Goal: Obtain resource: Download file/media

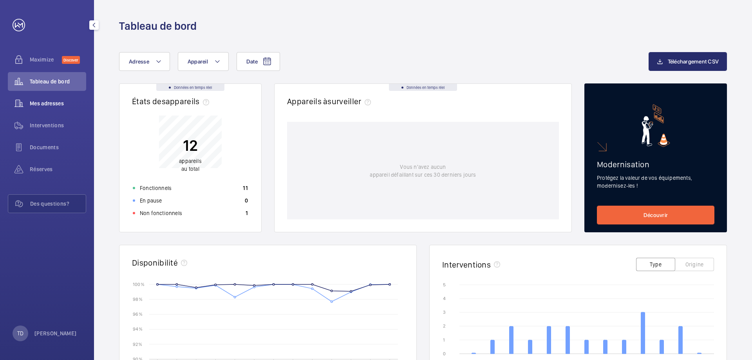
click at [40, 103] on span "Mes adresses" at bounding box center [58, 103] width 56 height 8
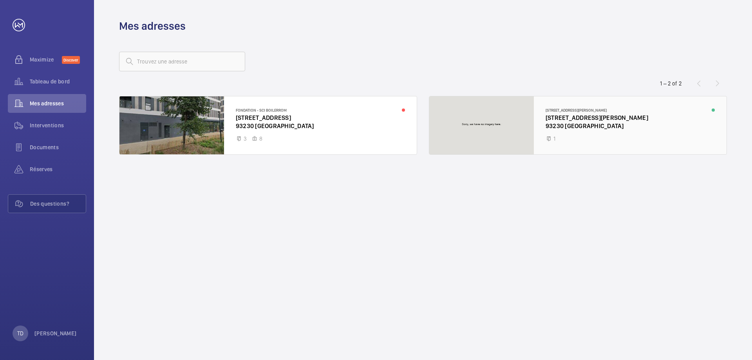
click at [597, 132] on div at bounding box center [577, 125] width 297 height 58
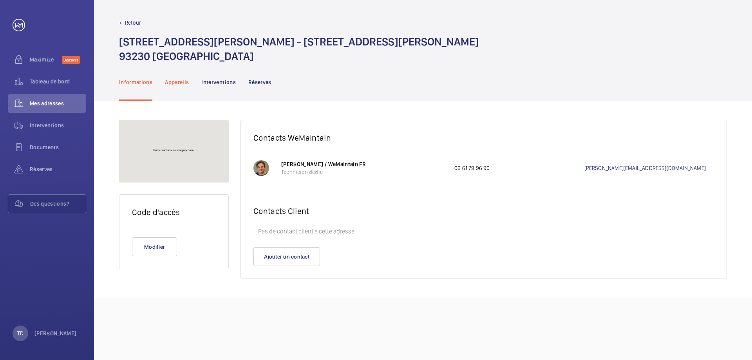
click at [175, 85] on p "Appareils" at bounding box center [177, 82] width 24 height 8
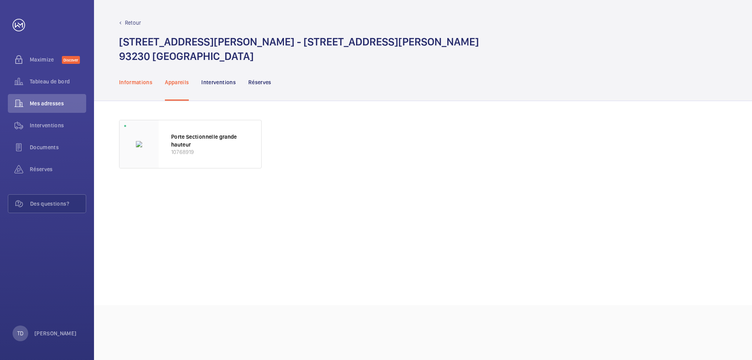
click at [150, 87] on div "Informations" at bounding box center [135, 81] width 33 height 37
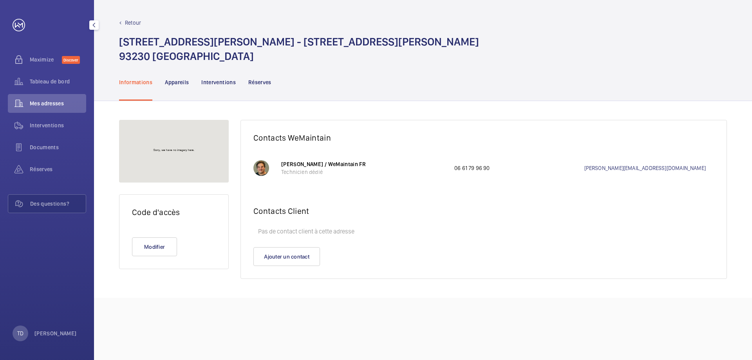
click at [47, 99] on div "Mes adresses" at bounding box center [47, 103] width 78 height 19
click at [174, 85] on p "Appareils" at bounding box center [177, 82] width 24 height 8
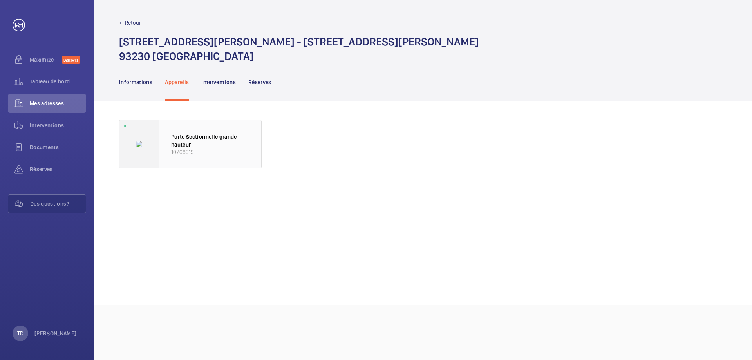
click at [220, 130] on div "Porte Sectionnelle grande hauteur 10768919" at bounding box center [210, 144] width 103 height 48
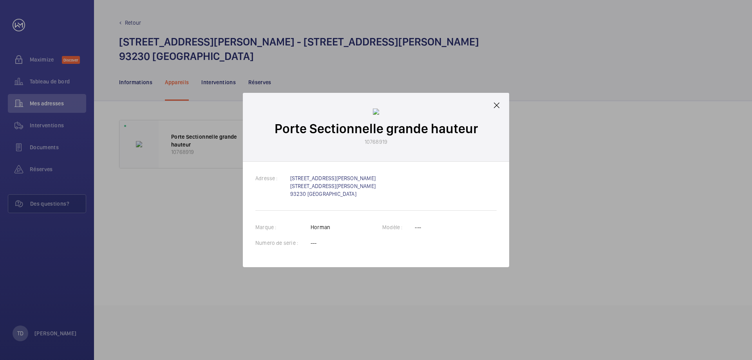
click at [505, 101] on div "Porte Sectionnelle grande hauteur 10768919" at bounding box center [376, 127] width 266 height 69
click at [498, 102] on mat-icon at bounding box center [496, 105] width 9 height 9
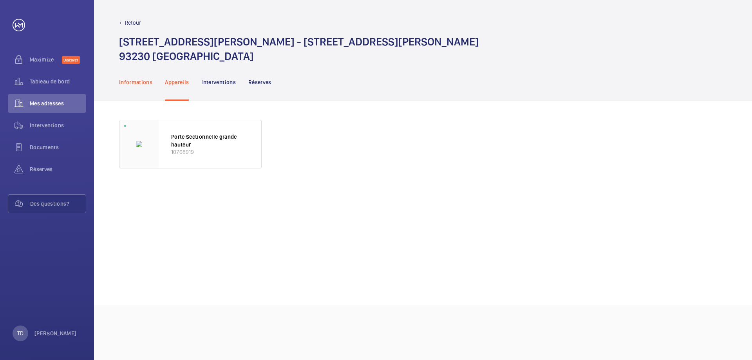
click at [122, 81] on p "Informations" at bounding box center [135, 82] width 33 height 8
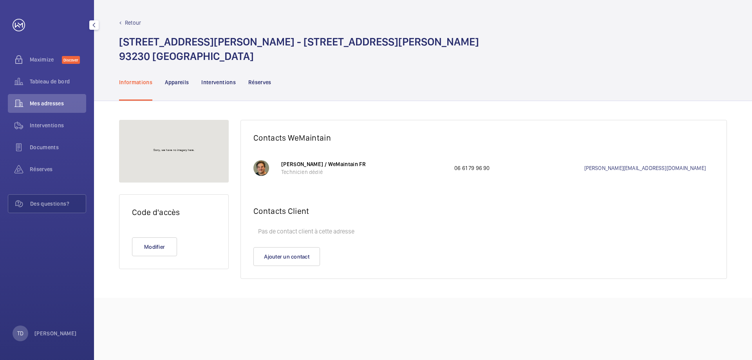
click at [55, 102] on span "Mes adresses" at bounding box center [58, 103] width 56 height 8
click at [129, 28] on div "Retour 26 rue Jean Jacques Rousseau - 26 Rue Jean Jacques Rousseau 93230 Romain…" at bounding box center [423, 41] width 608 height 45
click at [137, 21] on p "Retour" at bounding box center [133, 23] width 16 height 8
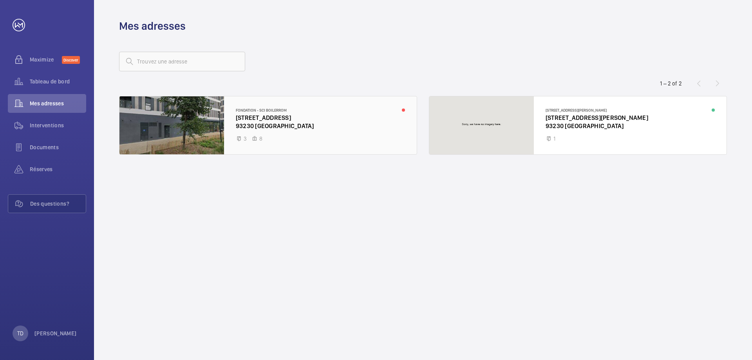
click at [252, 128] on div at bounding box center [267, 125] width 297 height 58
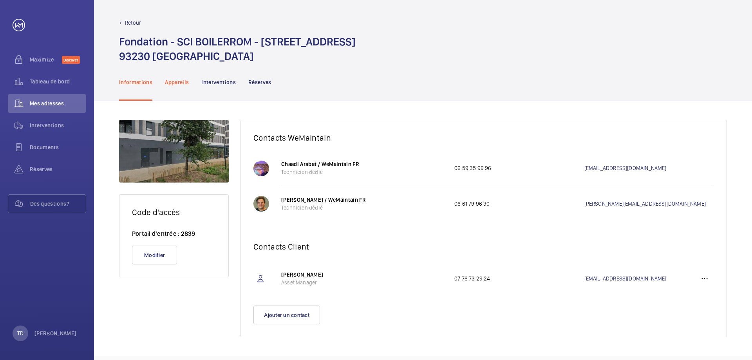
click at [166, 80] on p "Appareils" at bounding box center [177, 82] width 24 height 8
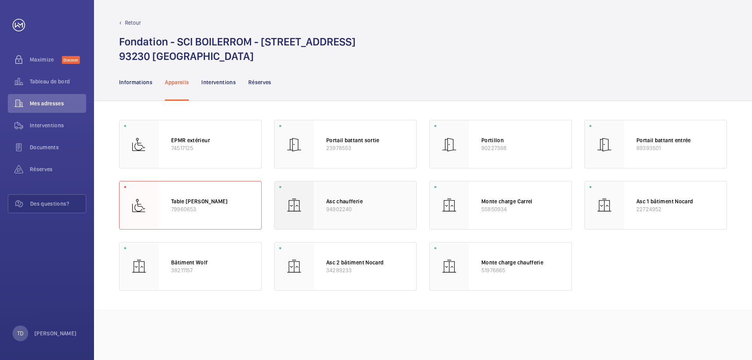
click at [328, 206] on p "94902240" at bounding box center [365, 209] width 78 height 8
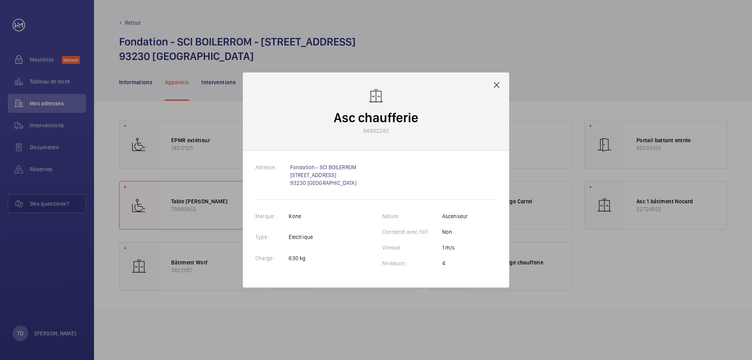
click at [492, 85] on mat-icon at bounding box center [496, 84] width 9 height 9
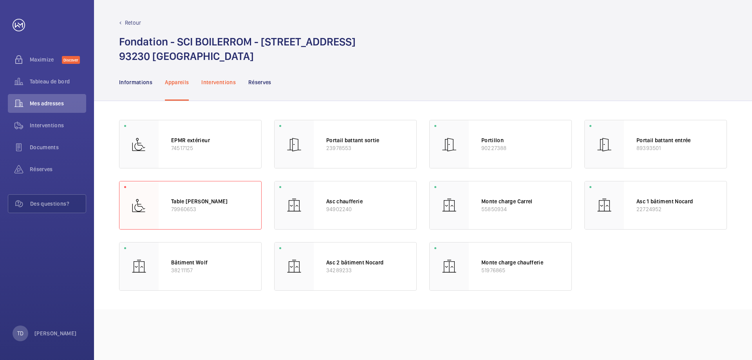
click at [232, 82] on p "Interventions" at bounding box center [218, 82] width 34 height 8
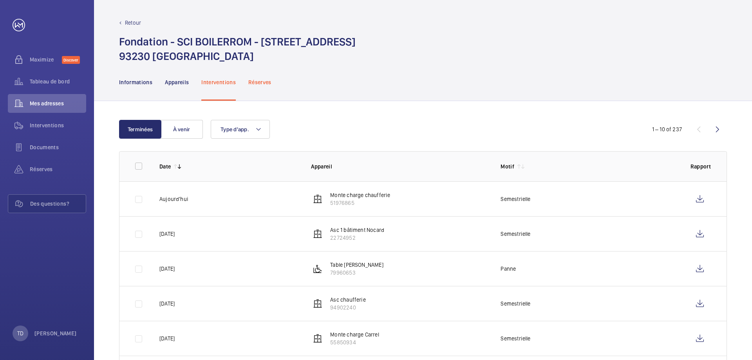
click at [261, 85] on p "Réserves" at bounding box center [259, 82] width 23 height 8
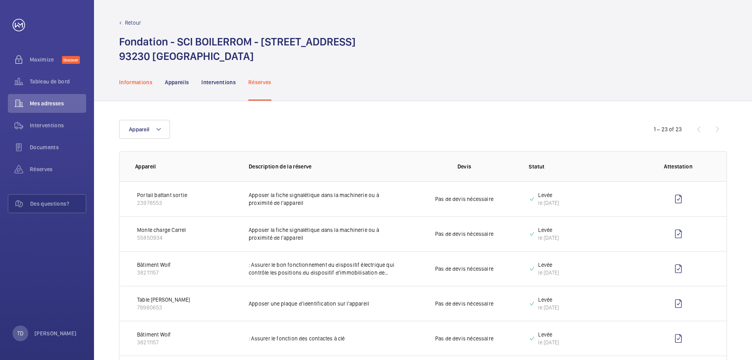
click at [134, 79] on p "Informations" at bounding box center [135, 82] width 33 height 8
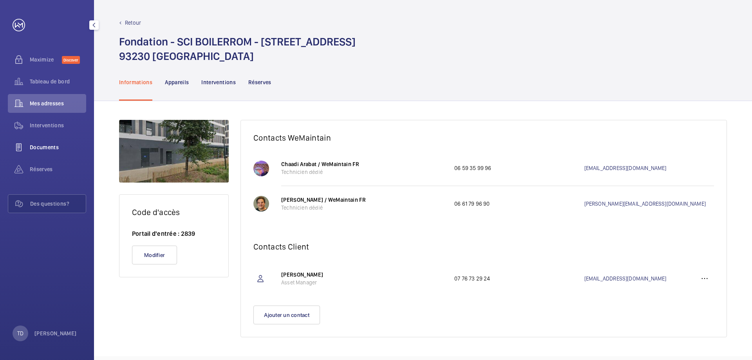
click at [69, 139] on div "Documents" at bounding box center [47, 147] width 78 height 19
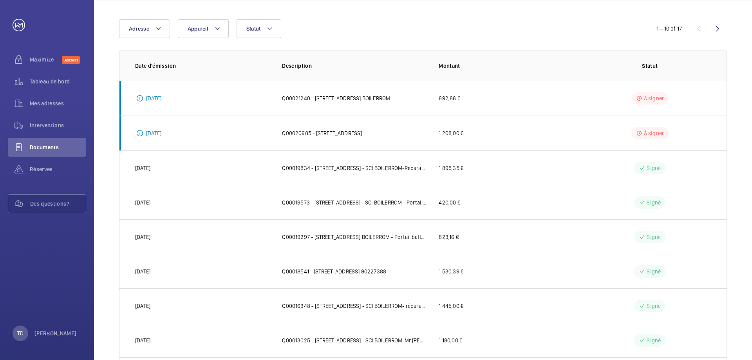
scroll to position [78, 0]
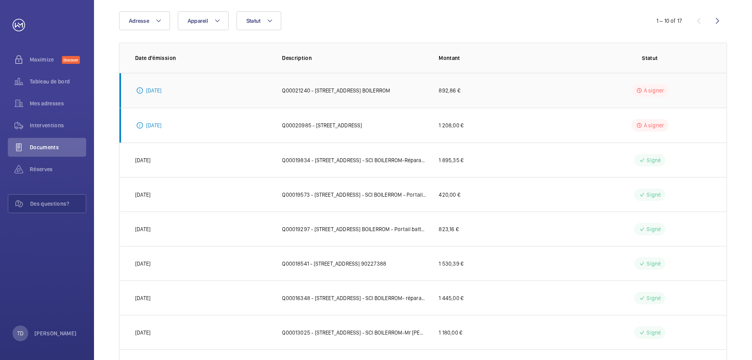
click at [353, 93] on p "Q00021240 - [STREET_ADDRESS] BOILERROM" at bounding box center [336, 91] width 108 height 8
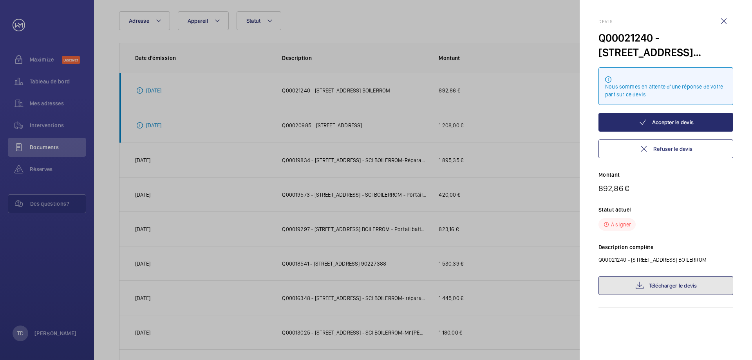
click at [680, 295] on link "Télécharger le devis" at bounding box center [665, 285] width 135 height 19
click at [724, 18] on wm-front-icon-button at bounding box center [723, 21] width 19 height 19
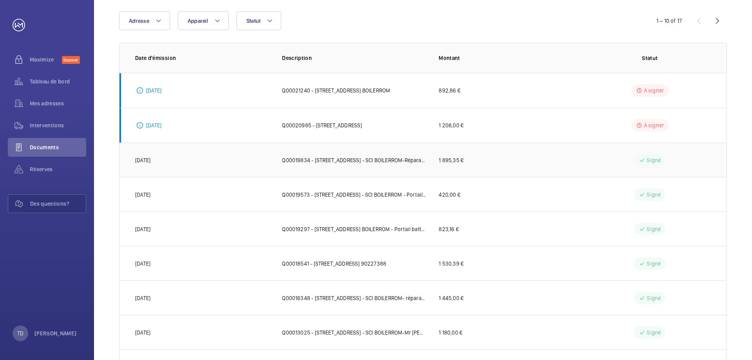
click at [298, 160] on p "Q00019834 - [STREET_ADDRESS] - SCI BOILERROM-Réparation VF asc 1 bat Nocard" at bounding box center [354, 160] width 144 height 8
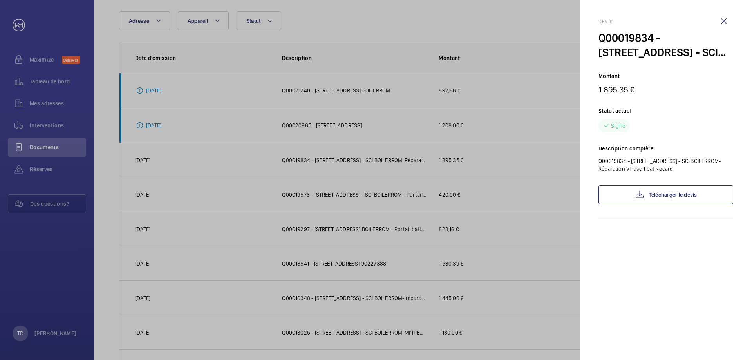
click at [317, 121] on div at bounding box center [376, 180] width 752 height 360
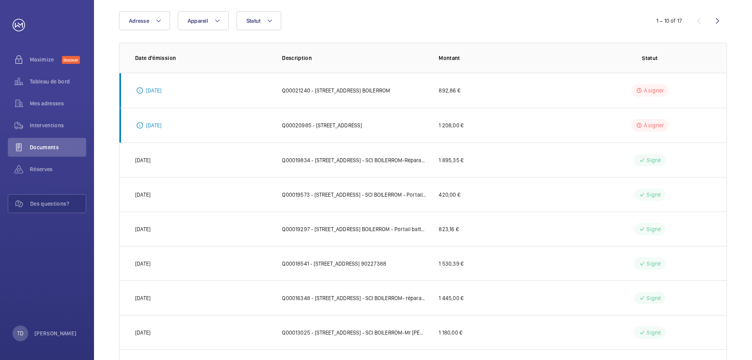
click at [344, 128] on mat-sidenav-container "Maximize Discover Tableau de bord Mes adresses Interventions Documents Réserves…" at bounding box center [376, 180] width 752 height 360
click at [485, 128] on td "1 208,00 €" at bounding box center [501, 125] width 150 height 35
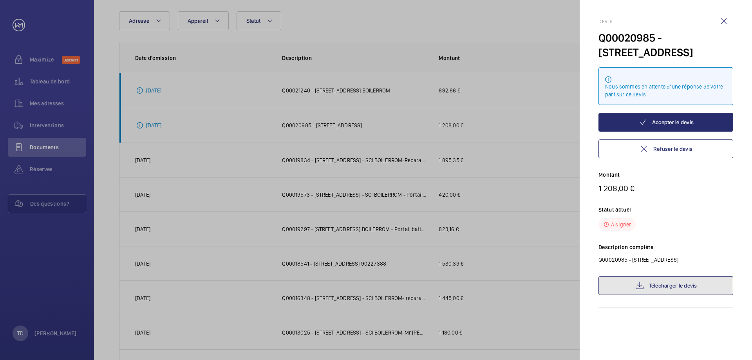
click at [652, 285] on link "Télécharger le devis" at bounding box center [665, 285] width 135 height 19
click at [727, 21] on wm-front-icon-button at bounding box center [723, 21] width 19 height 19
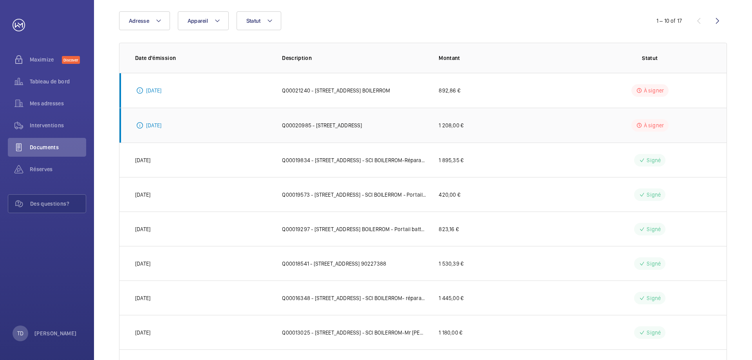
drag, startPoint x: 515, startPoint y: 95, endPoint x: 527, endPoint y: 132, distance: 38.3
click at [515, 95] on td "892,86 €" at bounding box center [501, 90] width 150 height 35
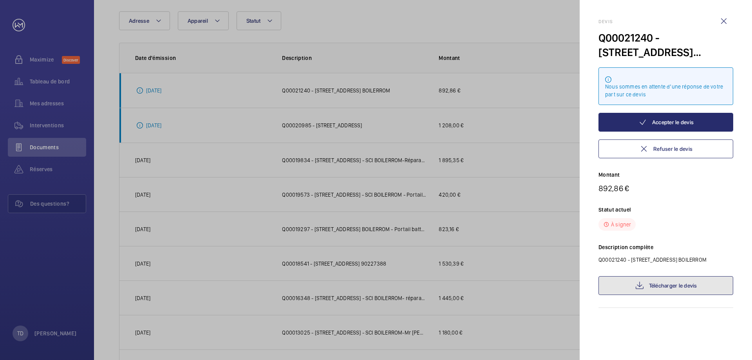
click at [654, 295] on link "Télécharger le devis" at bounding box center [665, 285] width 135 height 19
click at [487, 87] on div at bounding box center [376, 180] width 752 height 360
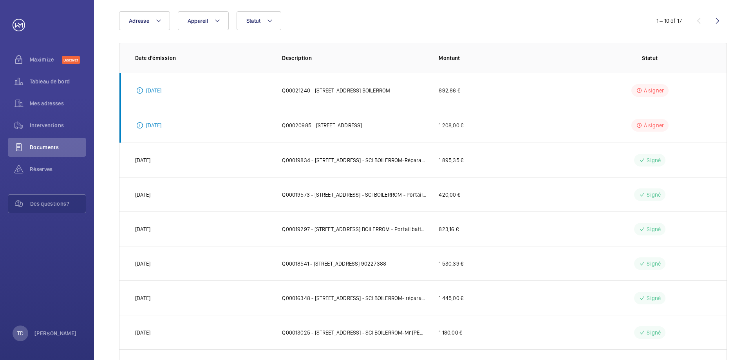
click at [485, 120] on div at bounding box center [376, 180] width 752 height 360
click at [537, 135] on td "1 208,00 €" at bounding box center [501, 125] width 150 height 35
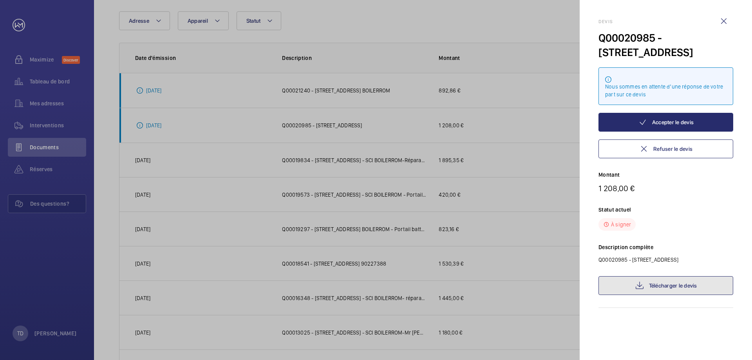
click at [660, 295] on link "Télécharger le devis" at bounding box center [665, 285] width 135 height 19
click at [550, 44] on div at bounding box center [376, 180] width 752 height 360
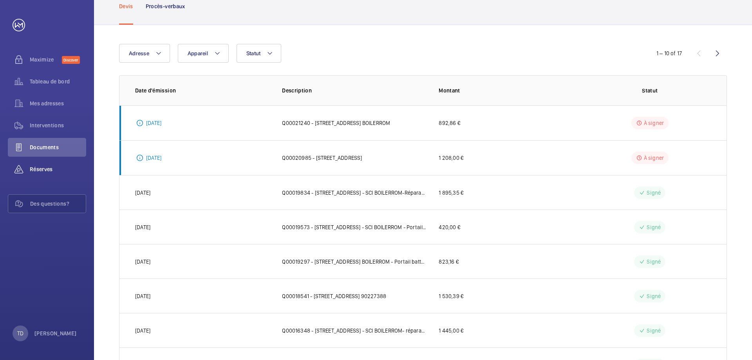
scroll to position [38, 0]
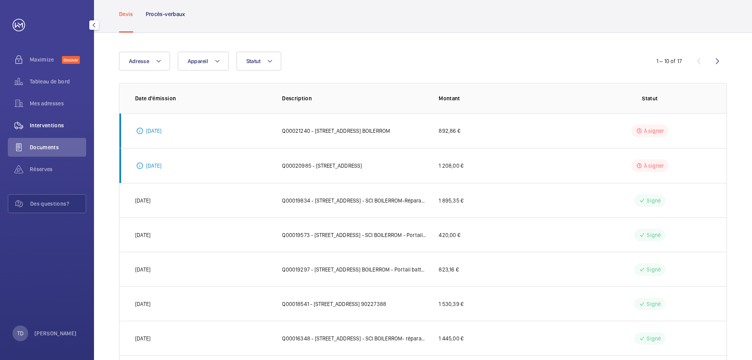
click at [47, 127] on span "Interventions" at bounding box center [58, 125] width 56 height 8
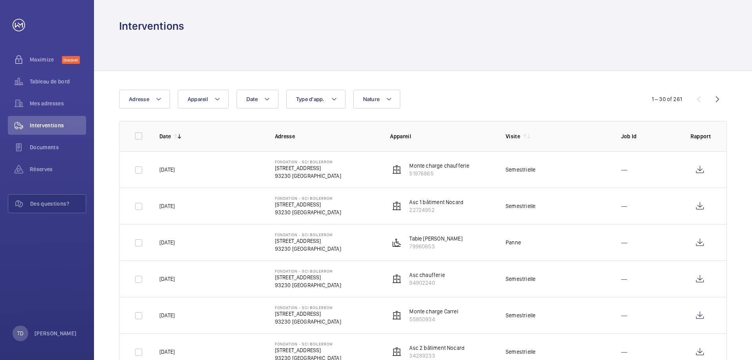
scroll to position [39, 0]
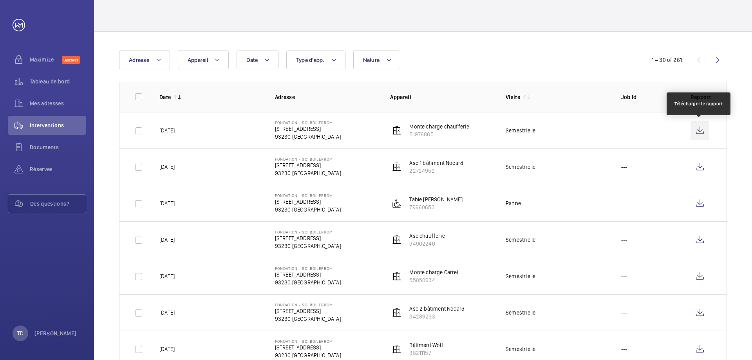
click at [700, 132] on wm-front-icon-button at bounding box center [700, 130] width 19 height 19
click at [707, 132] on wm-front-icon-button at bounding box center [700, 130] width 19 height 19
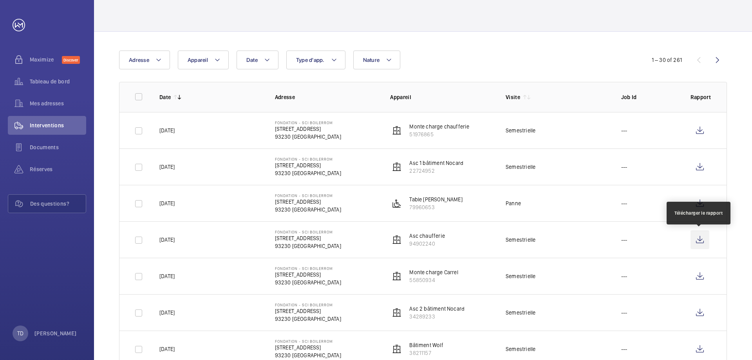
click at [700, 239] on wm-front-icon-button at bounding box center [700, 239] width 19 height 19
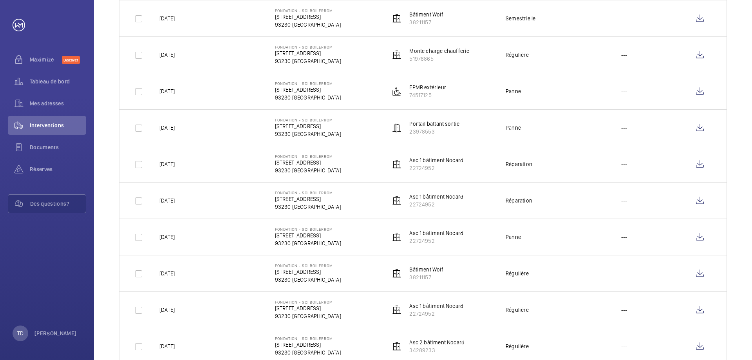
scroll to position [0, 0]
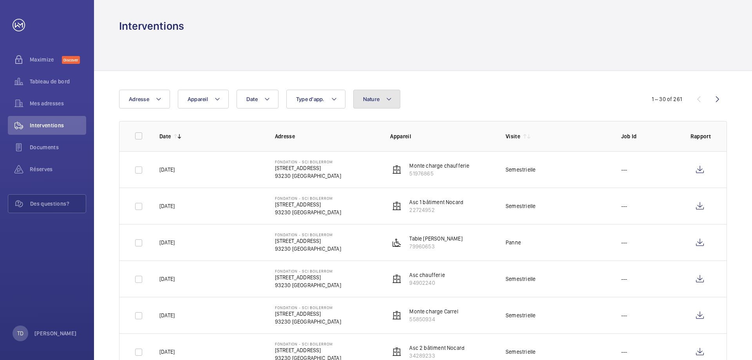
click at [372, 97] on span "Nature" at bounding box center [371, 99] width 17 height 6
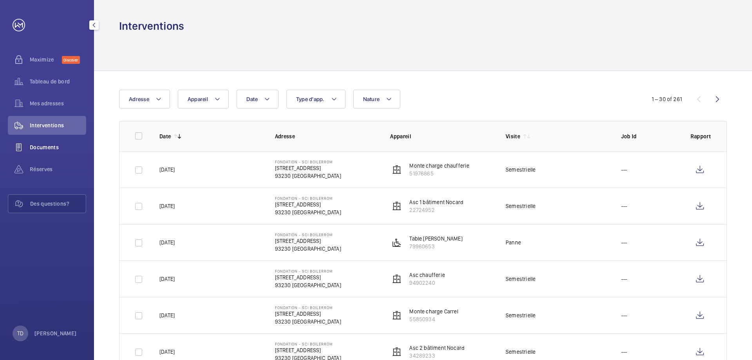
click at [47, 143] on div "Documents" at bounding box center [47, 147] width 78 height 19
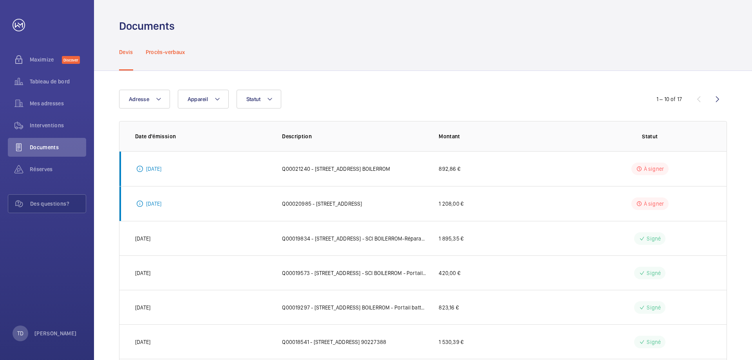
click at [182, 55] on p "Procès-verbaux" at bounding box center [166, 52] width 40 height 8
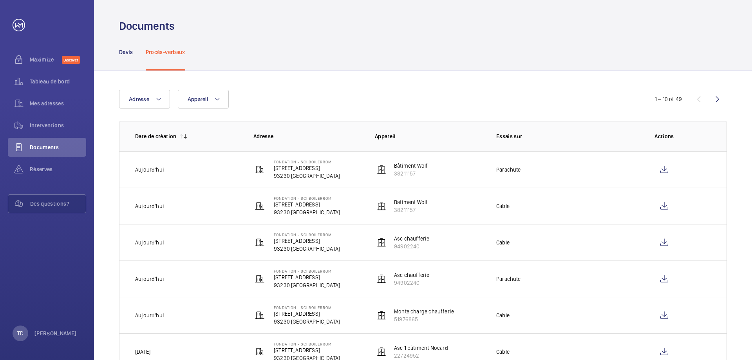
scroll to position [39, 0]
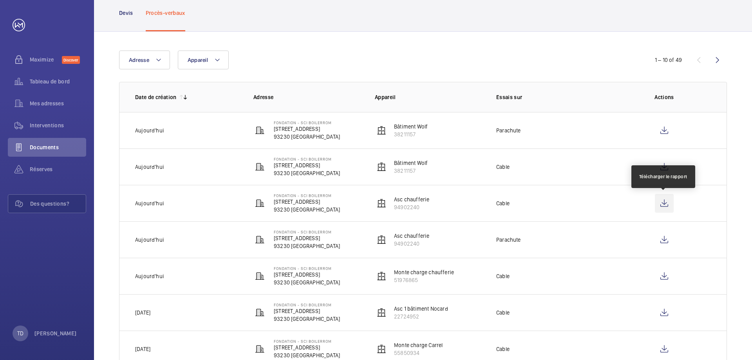
click at [662, 202] on wm-front-icon-button at bounding box center [664, 203] width 19 height 19
click at [663, 237] on wm-front-icon-button at bounding box center [664, 239] width 19 height 19
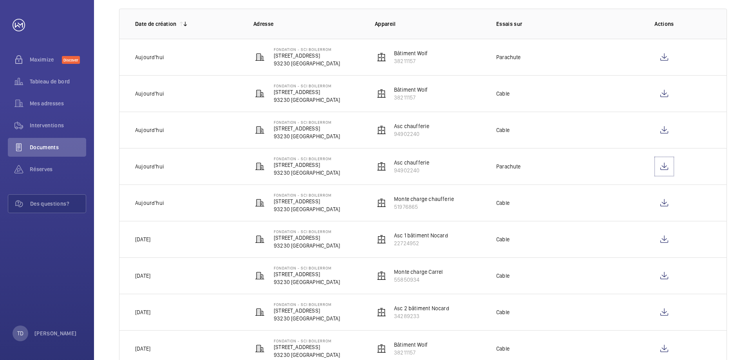
scroll to position [118, 0]
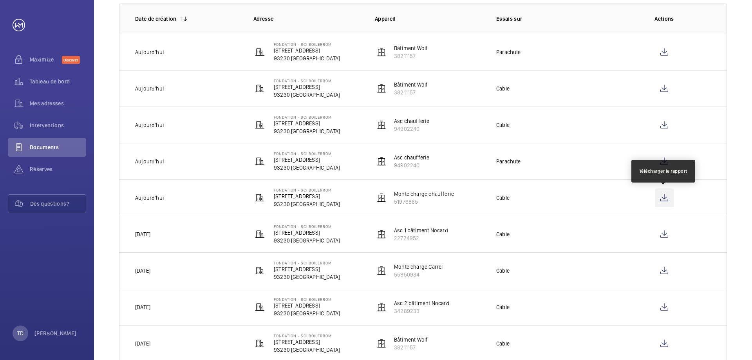
click at [666, 197] on wm-front-icon-button at bounding box center [664, 197] width 19 height 19
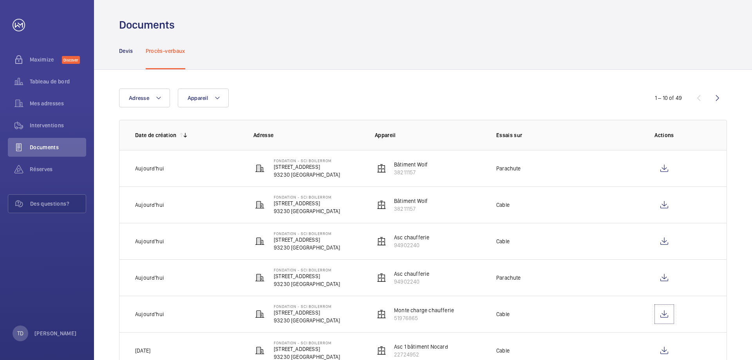
scroll to position [0, 0]
click at [718, 96] on wm-front-icon-button at bounding box center [717, 99] width 19 height 19
click at [714, 101] on wm-front-icon-button at bounding box center [717, 99] width 19 height 19
click at [715, 100] on wm-front-icon-button at bounding box center [717, 99] width 19 height 19
drag, startPoint x: 698, startPoint y: 99, endPoint x: 694, endPoint y: 108, distance: 10.0
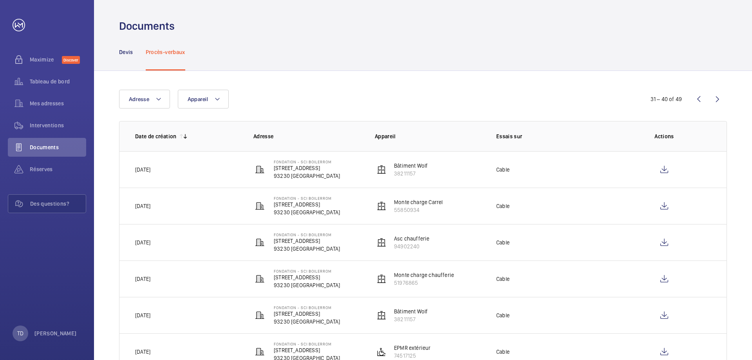
click at [699, 99] on wm-front-icon-button at bounding box center [698, 99] width 19 height 19
click at [694, 103] on wm-front-icon-button at bounding box center [698, 99] width 19 height 19
click at [699, 99] on wm-front-icon-button at bounding box center [698, 99] width 19 height 19
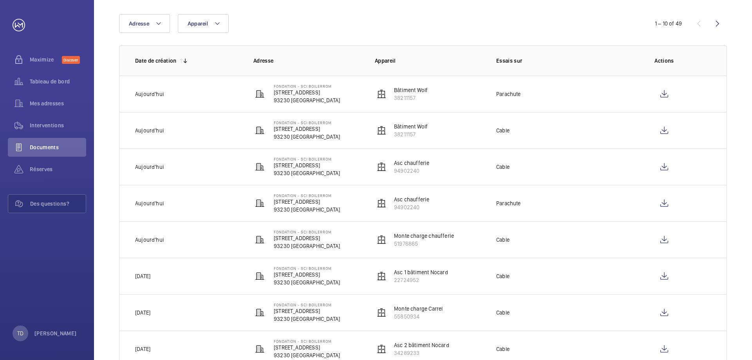
scroll to position [78, 0]
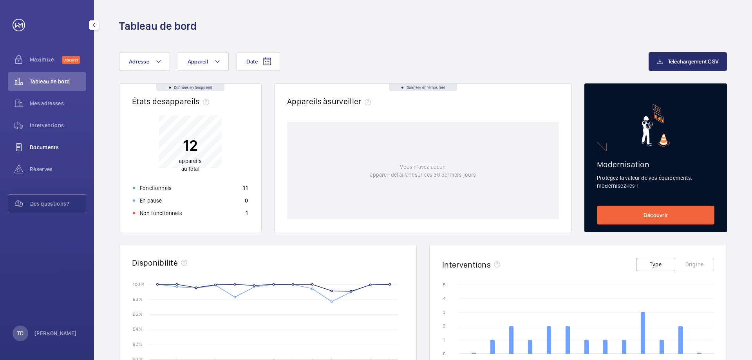
click at [42, 146] on span "Documents" at bounding box center [58, 147] width 56 height 8
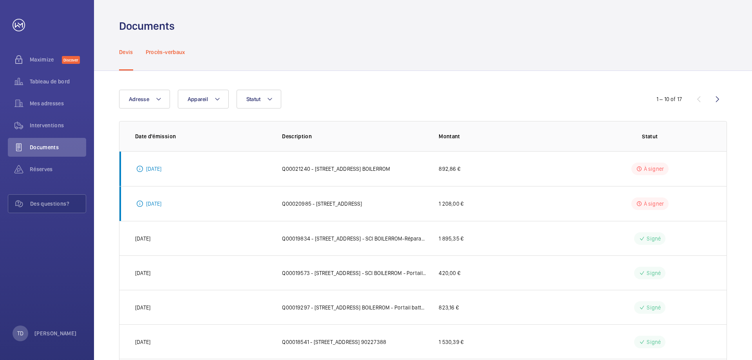
click at [170, 50] on p "Procès-verbaux" at bounding box center [166, 52] width 40 height 8
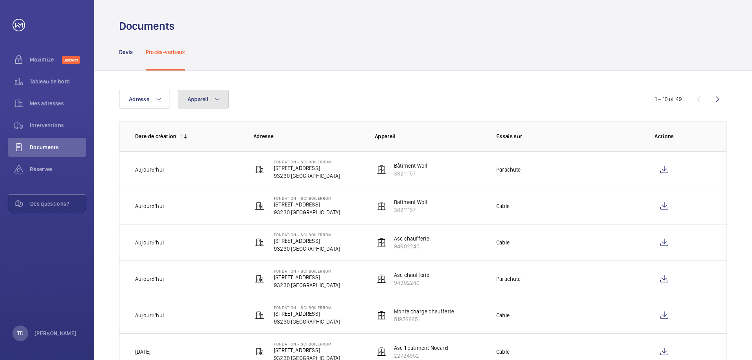
click at [216, 98] on mat-icon at bounding box center [217, 98] width 6 height 9
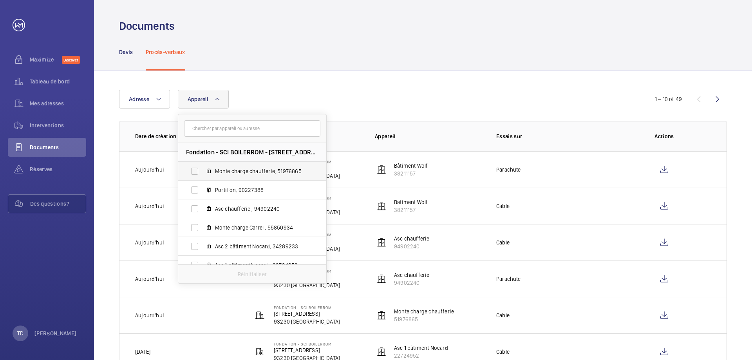
click at [231, 166] on label "Monte charge chaufferie, 51976865" at bounding box center [246, 171] width 136 height 19
click at [202, 166] on input "Monte charge chaufferie, 51976865" at bounding box center [195, 171] width 16 height 16
checkbox input "true"
click at [333, 90] on div "Adresse Appareil 1 Fondation - SCI BOILERROM - [STREET_ADDRESS] Monte charge ch…" at bounding box center [376, 99] width 514 height 19
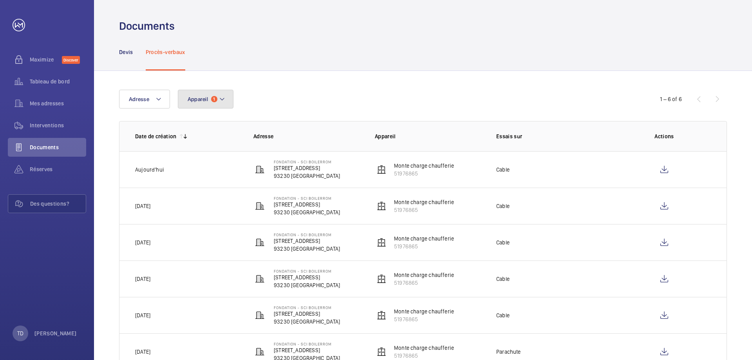
click at [227, 96] on button "Appareil 1" at bounding box center [206, 99] width 56 height 19
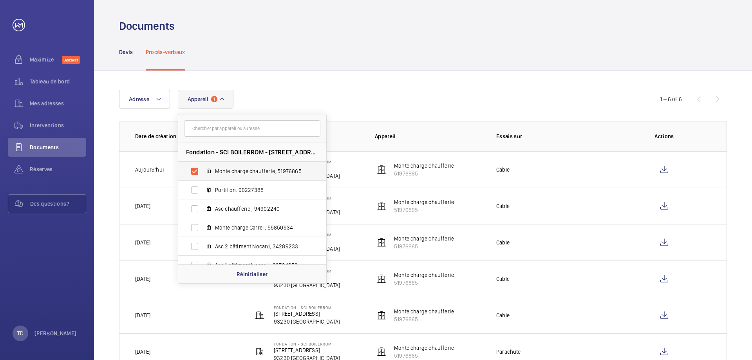
click at [227, 168] on span "Monte charge chaufferie, 51976865" at bounding box center [260, 171] width 91 height 8
click at [202, 168] on input "Monte charge chaufferie, 51976865" at bounding box center [195, 171] width 16 height 16
checkbox input "false"
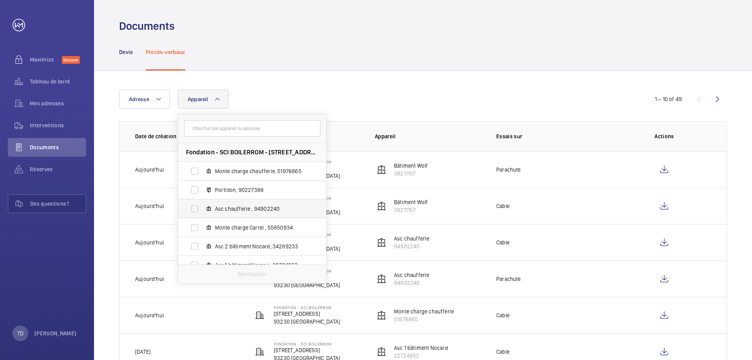
click at [230, 205] on span "Asc chaufferie , 94902240" at bounding box center [260, 209] width 91 height 8
click at [202, 205] on input "Asc chaufferie , 94902240" at bounding box center [195, 209] width 16 height 16
checkbox input "true"
click at [360, 91] on div "Adresse Appareil 1 Fondation - SCI BOILERROM - [STREET_ADDRESS] Monte charge ch…" at bounding box center [376, 99] width 514 height 19
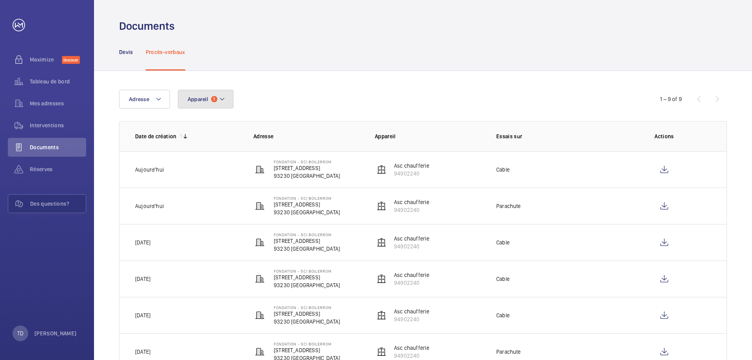
click at [228, 92] on button "Appareil 1" at bounding box center [206, 99] width 56 height 19
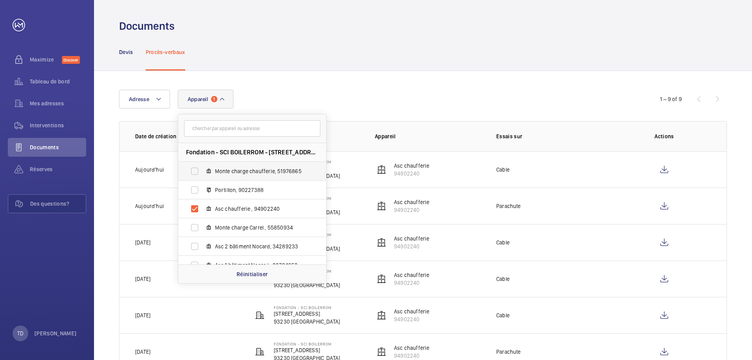
click at [223, 168] on span "Monte charge chaufferie, 51976865" at bounding box center [260, 171] width 91 height 8
click at [202, 168] on input "Monte charge chaufferie, 51976865" at bounding box center [195, 171] width 16 height 16
checkbox input "true"
click at [336, 79] on div "Adresse Appareil 2 Fondation - SCI BOILERROM - [STREET_ADDRESS] Monte charge ch…" at bounding box center [423, 303] width 658 height 464
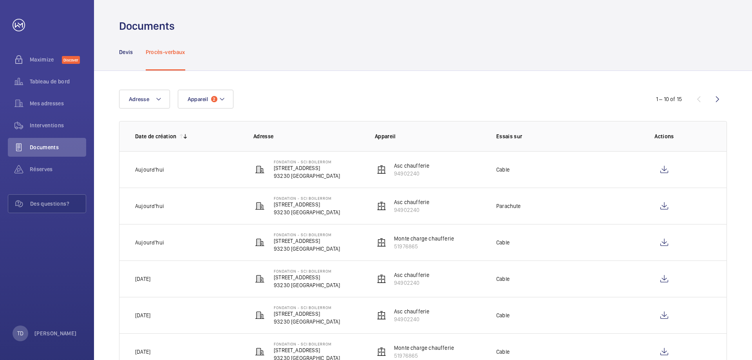
click at [287, 81] on div "Adresse Appareil 2 1 – 10 of 15 Date de création Adresse Appareil Essais sur Ac…" at bounding box center [423, 303] width 658 height 464
click at [222, 101] on mat-icon at bounding box center [222, 98] width 6 height 9
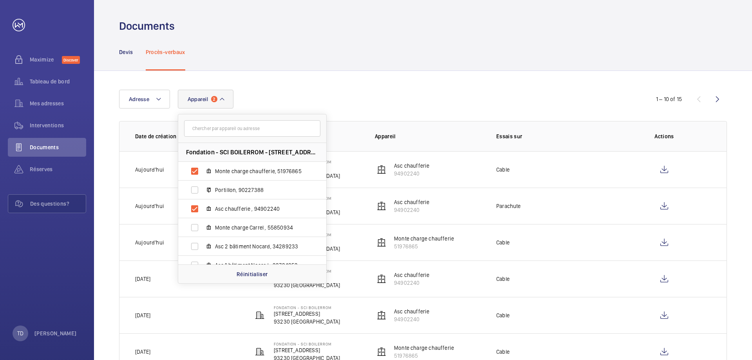
click at [222, 101] on mat-icon at bounding box center [222, 98] width 6 height 9
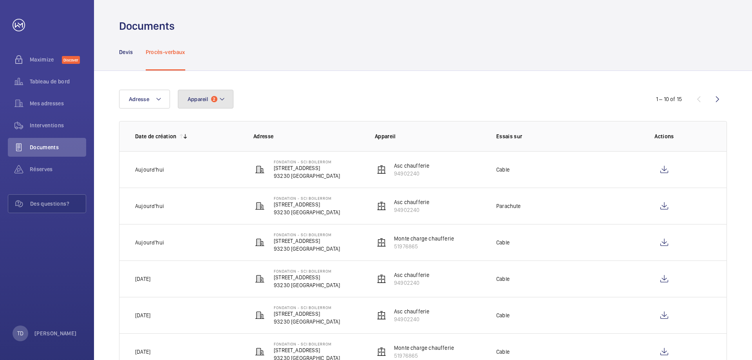
click at [213, 96] on button "Appareil 2" at bounding box center [206, 99] width 56 height 19
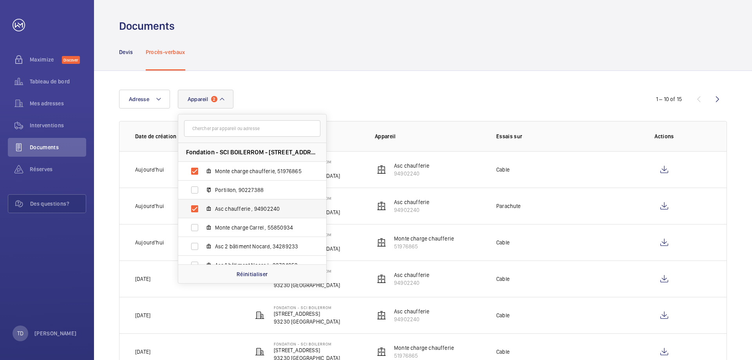
click at [217, 168] on span "Monte charge chaufferie, 51976865" at bounding box center [260, 171] width 91 height 8
click at [202, 168] on input "Monte charge chaufferie, 51976865" at bounding box center [195, 171] width 16 height 16
click at [195, 168] on label "Monte charge chaufferie, 51976865" at bounding box center [246, 171] width 136 height 19
click at [195, 168] on input "Monte charge chaufferie, 51976865" at bounding box center [195, 171] width 16 height 16
checkbox input "true"
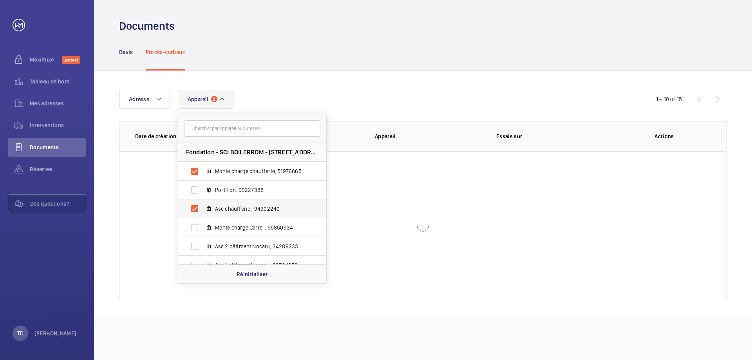
click at [193, 212] on label "Asc chaufferie , 94902240" at bounding box center [246, 208] width 136 height 19
click at [193, 212] on input "Asc chaufferie , 94902240" at bounding box center [195, 209] width 16 height 16
checkbox input "false"
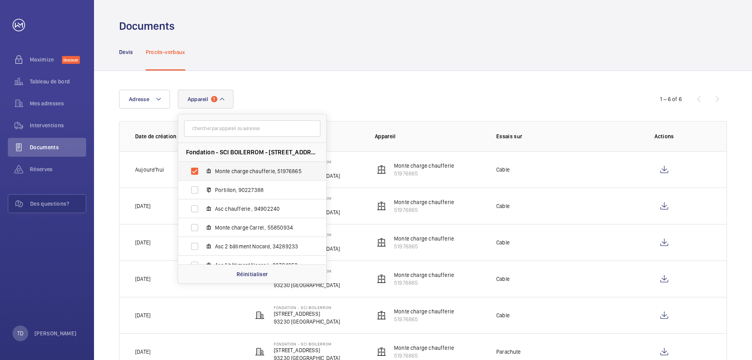
click at [195, 171] on label "Monte charge chaufferie, 51976865" at bounding box center [246, 171] width 136 height 19
click at [195, 171] on input "Monte charge chaufferie, 51976865" at bounding box center [195, 171] width 16 height 16
checkbox input "false"
click at [282, 89] on div "Adresse Appareil Fondation - SCI BOILERROM - 43 Rue de la Commune de Paris, 932…" at bounding box center [423, 303] width 658 height 464
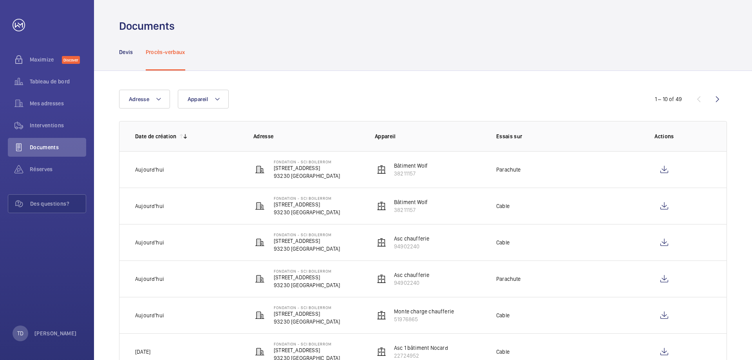
scroll to position [39, 0]
